Goal: Task Accomplishment & Management: Manage account settings

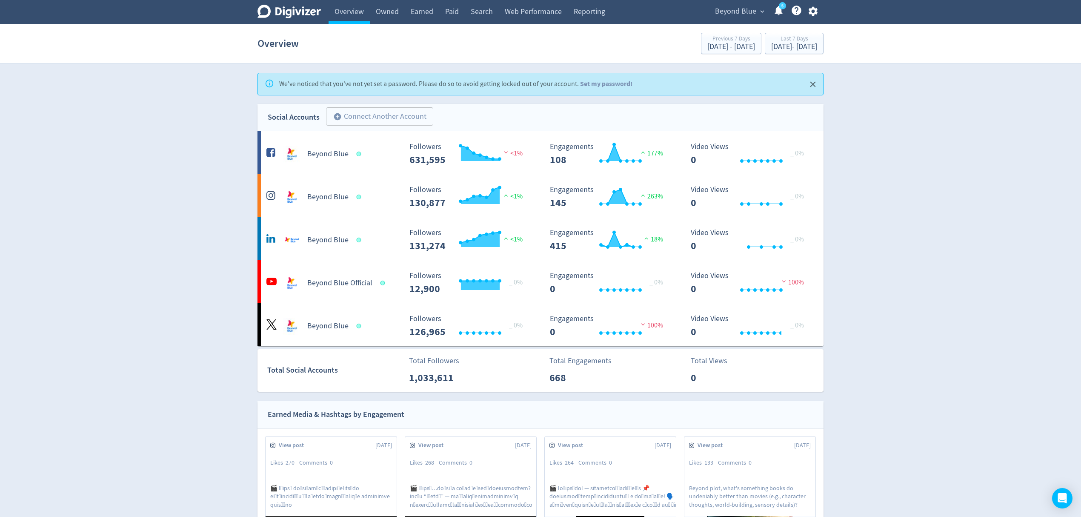
click at [722, 14] on span "Beyond Blue" at bounding box center [735, 12] width 41 height 14
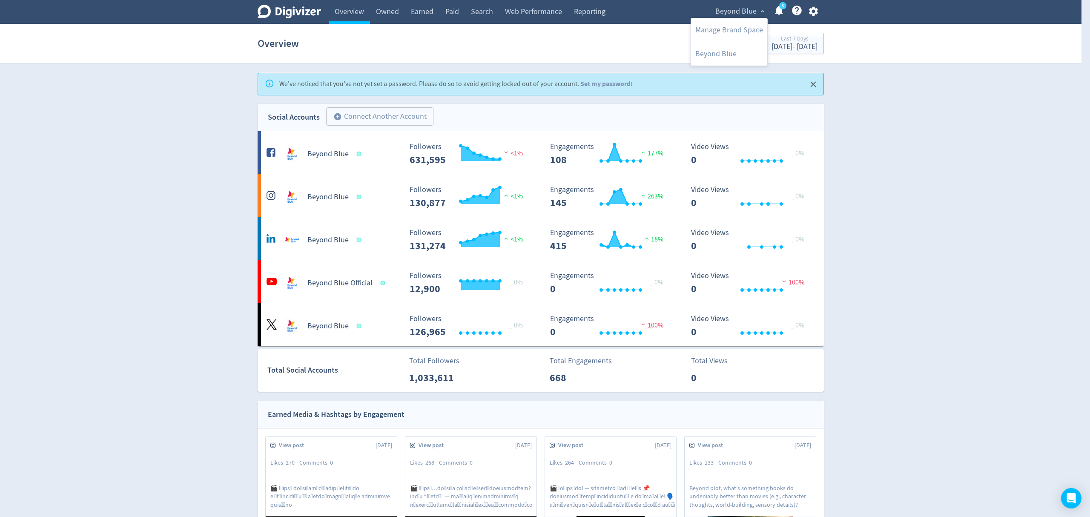
click at [385, 118] on div at bounding box center [545, 258] width 1090 height 517
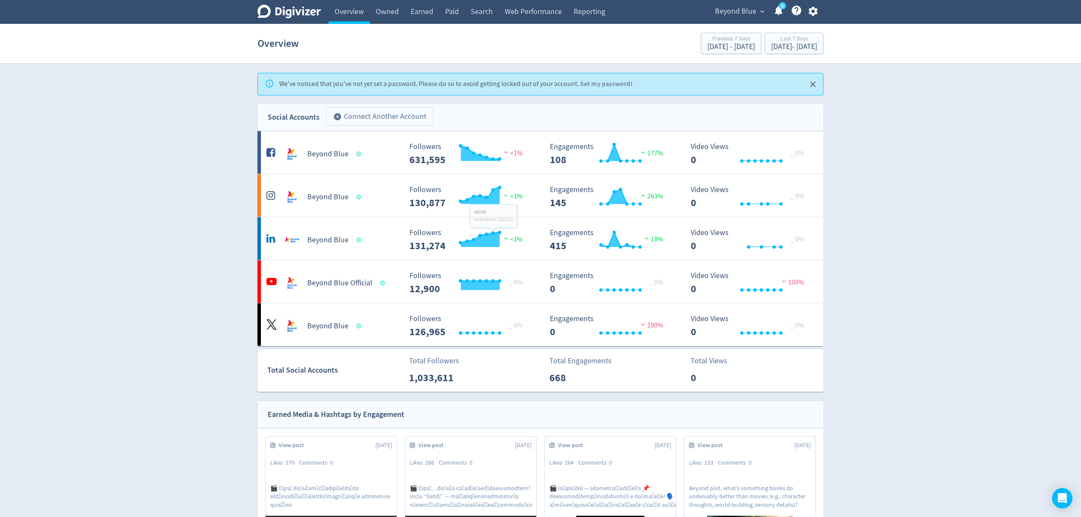
click at [373, 114] on button "add_circle Connect Another Account" at bounding box center [379, 116] width 107 height 19
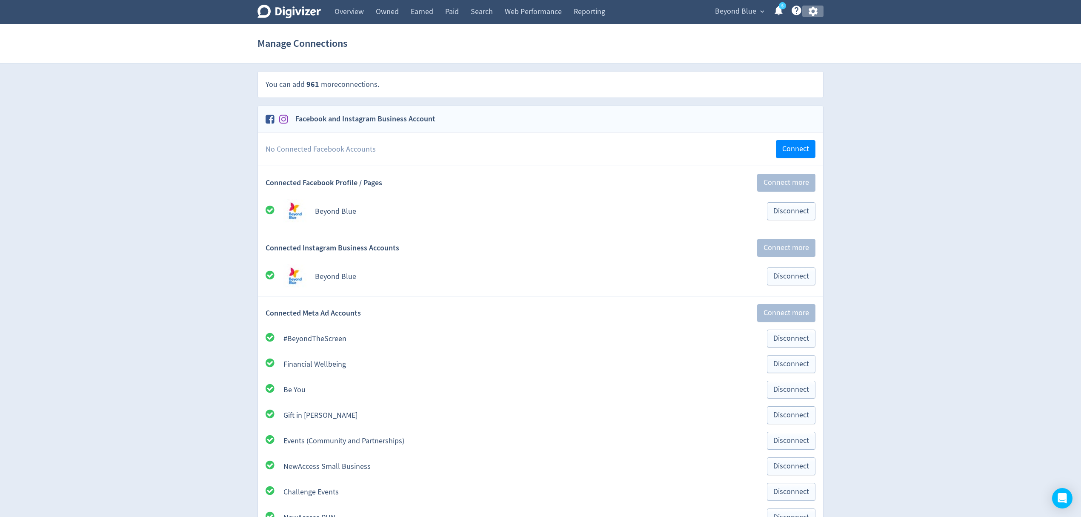
click at [807, 10] on icon "button" at bounding box center [812, 11] width 11 height 11
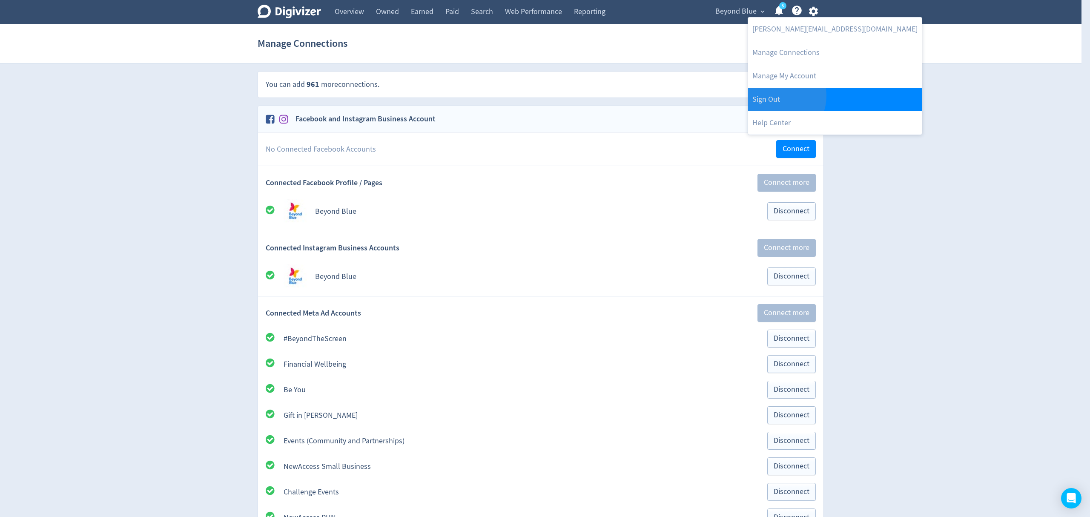
click at [776, 96] on link "Sign Out" at bounding box center [835, 99] width 174 height 23
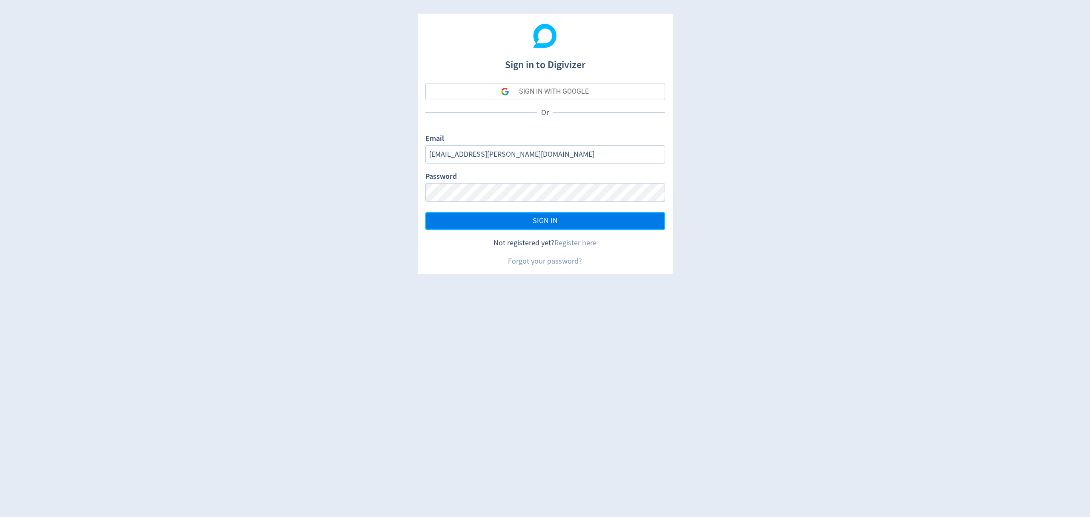
click at [584, 221] on button "SIGN IN" at bounding box center [545, 221] width 240 height 18
